Goal: Task Accomplishment & Management: Manage account settings

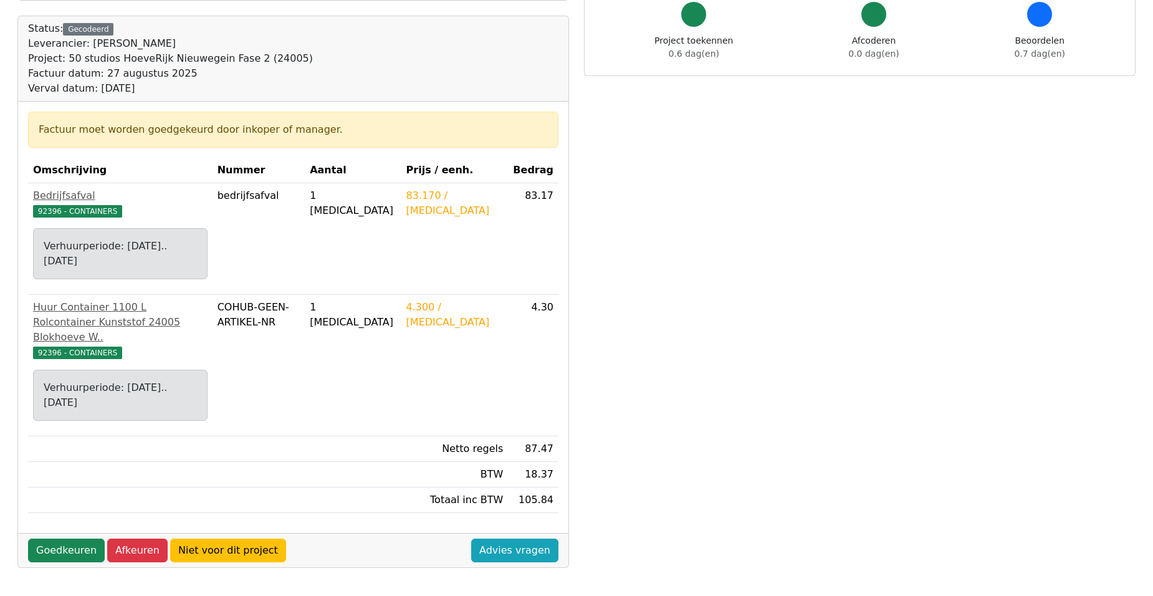
scroll to position [125, 0]
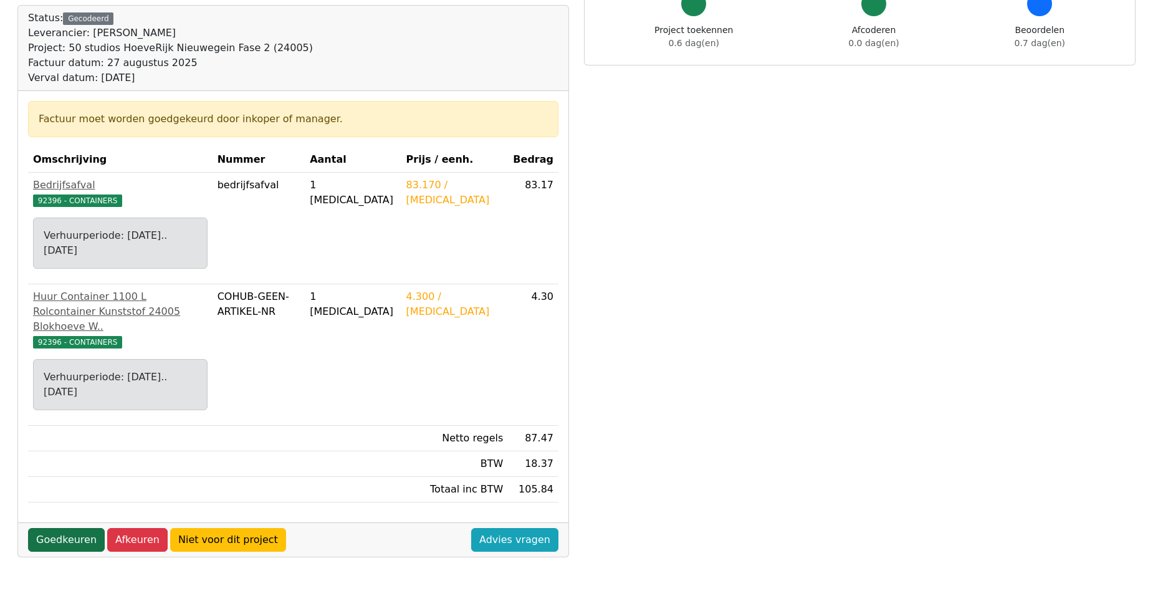
click at [73, 528] on link "Goedkeuren" at bounding box center [66, 540] width 77 height 24
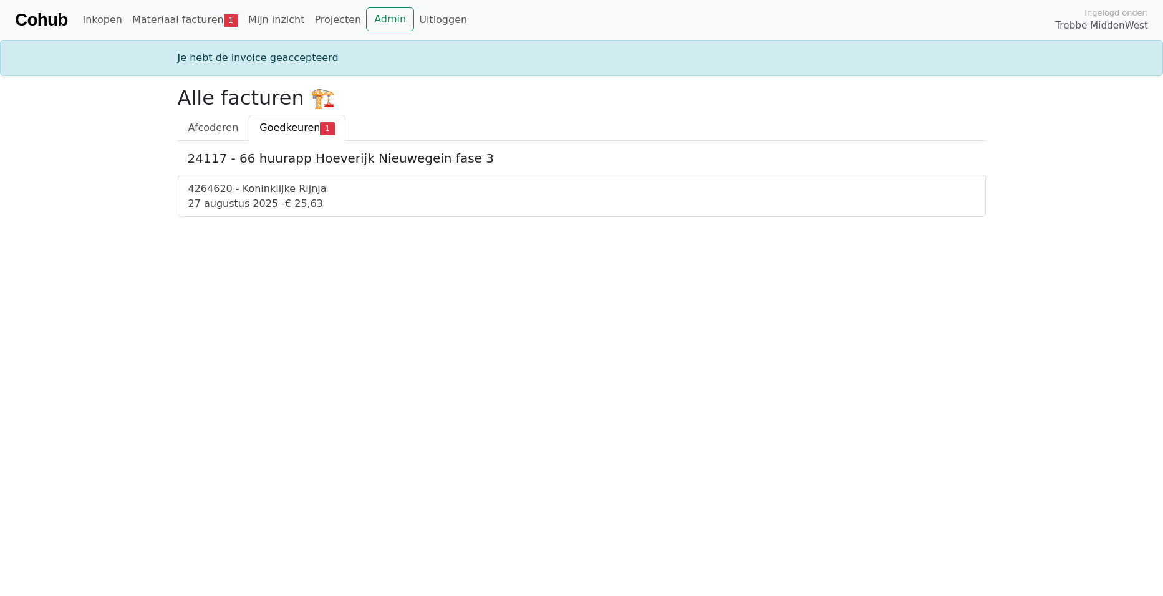
click at [251, 194] on div "4264620 - Koninklijke Rijnja" at bounding box center [581, 188] width 787 height 15
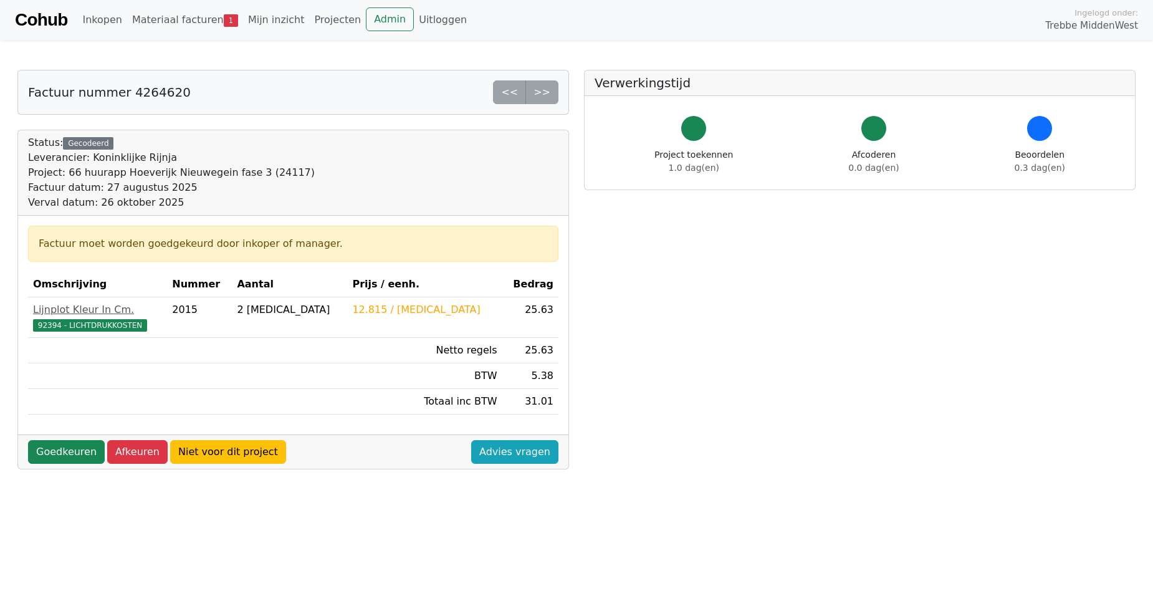
click at [41, 439] on div "Goedkeuren Afkeuren Niet voor dit project Advies vragen" at bounding box center [293, 452] width 550 height 34
click at [41, 451] on link "Goedkeuren" at bounding box center [66, 452] width 77 height 24
